Goal: Find specific page/section: Find specific page/section

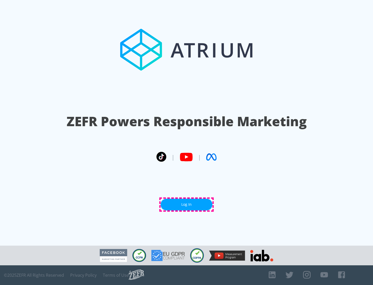
click at [186, 204] on link "Log In" at bounding box center [186, 205] width 52 height 12
